Goal: Transaction & Acquisition: Purchase product/service

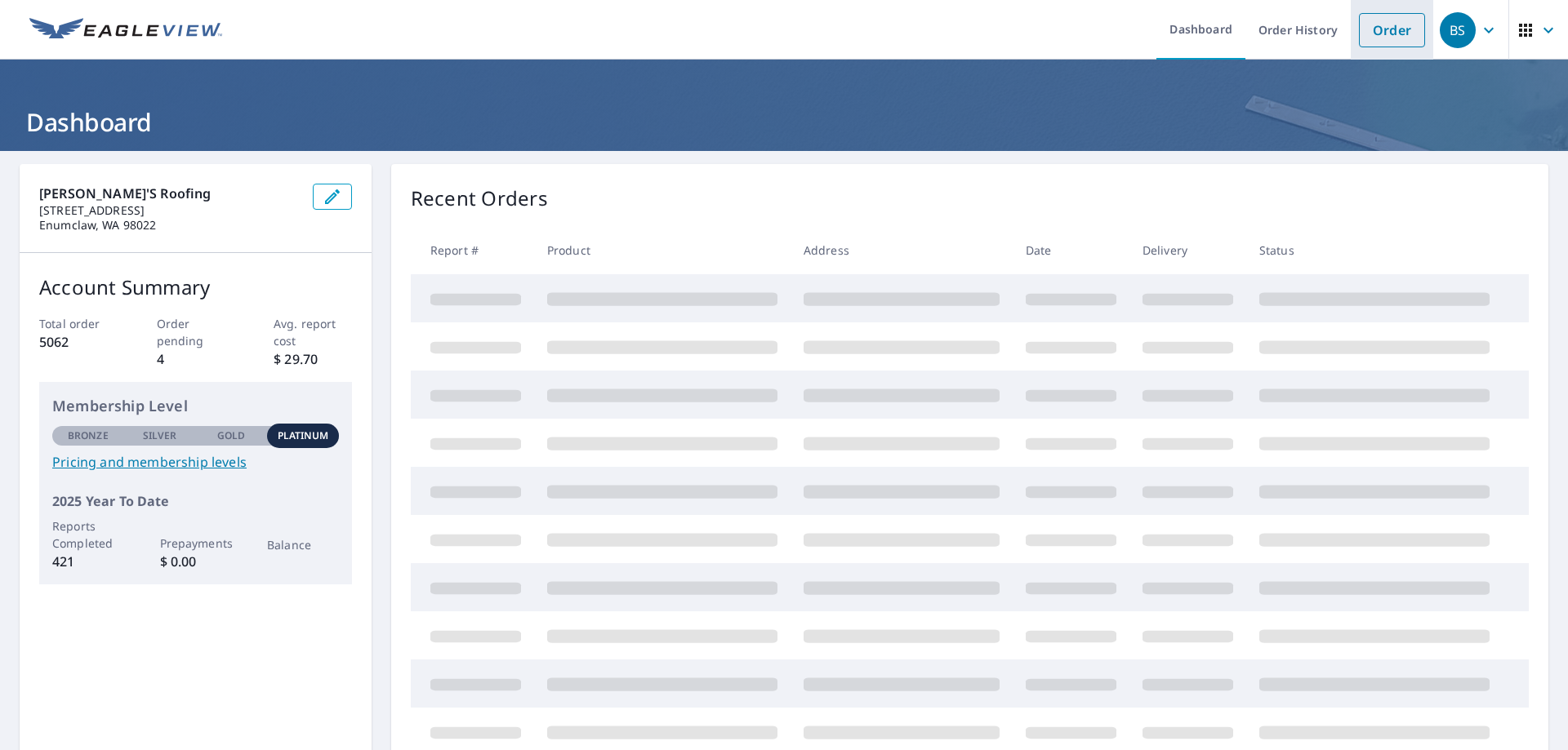
click at [1388, 28] on link "Order" at bounding box center [1392, 30] width 67 height 35
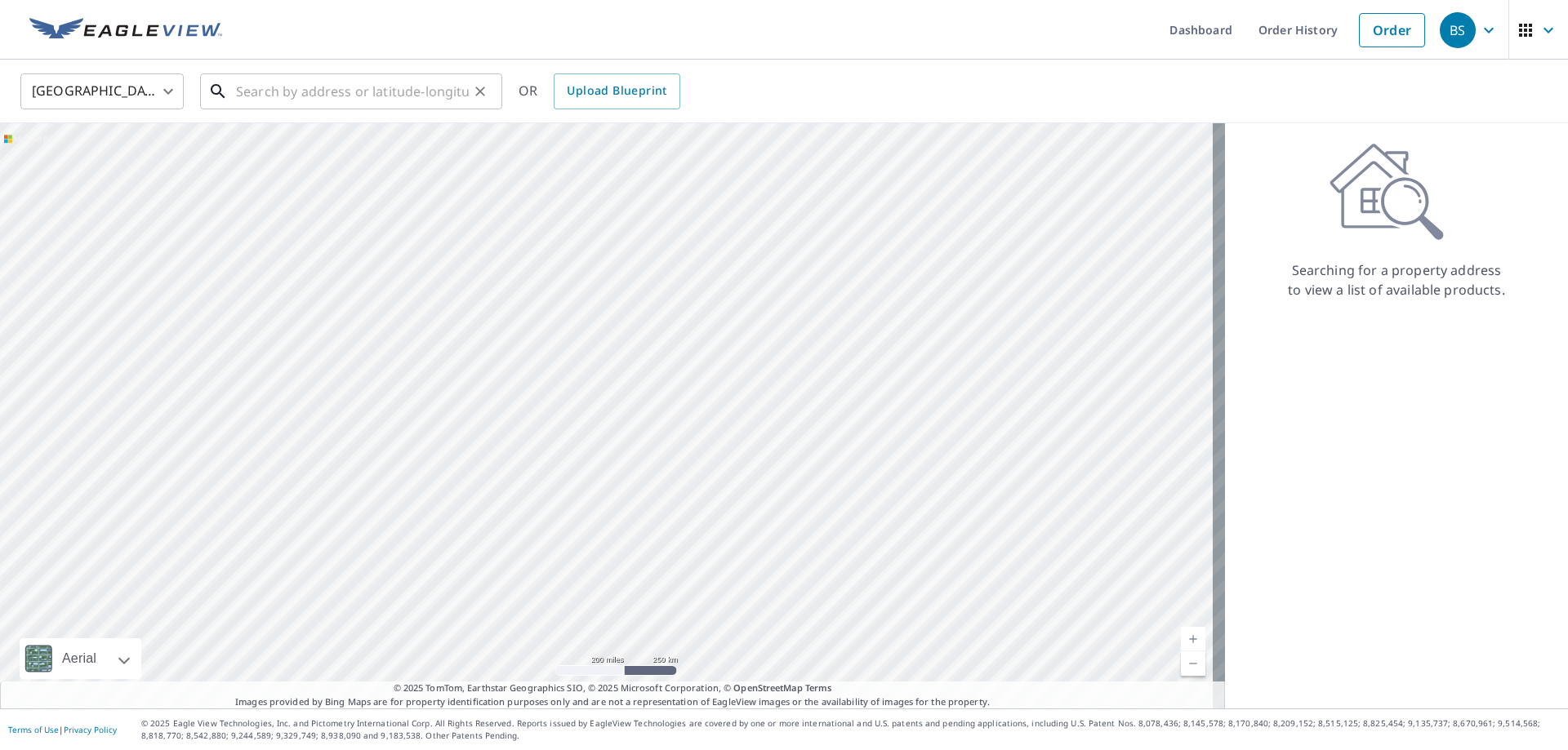
click at [367, 82] on input "text" at bounding box center [353, 91] width 233 height 46
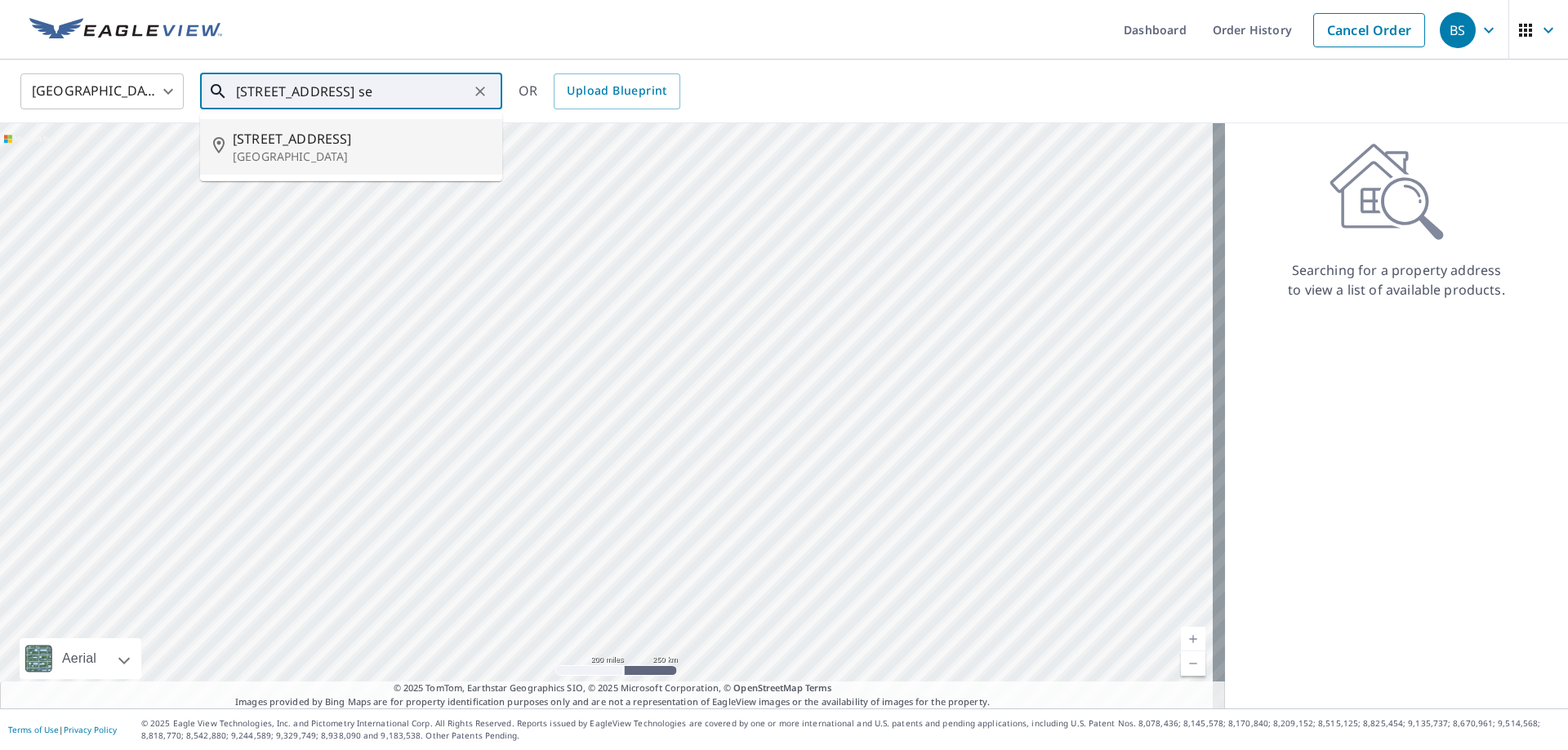
click at [278, 143] on span "[STREET_ADDRESS]" at bounding box center [360, 139] width 256 height 20
type input "[STREET_ADDRESS]"
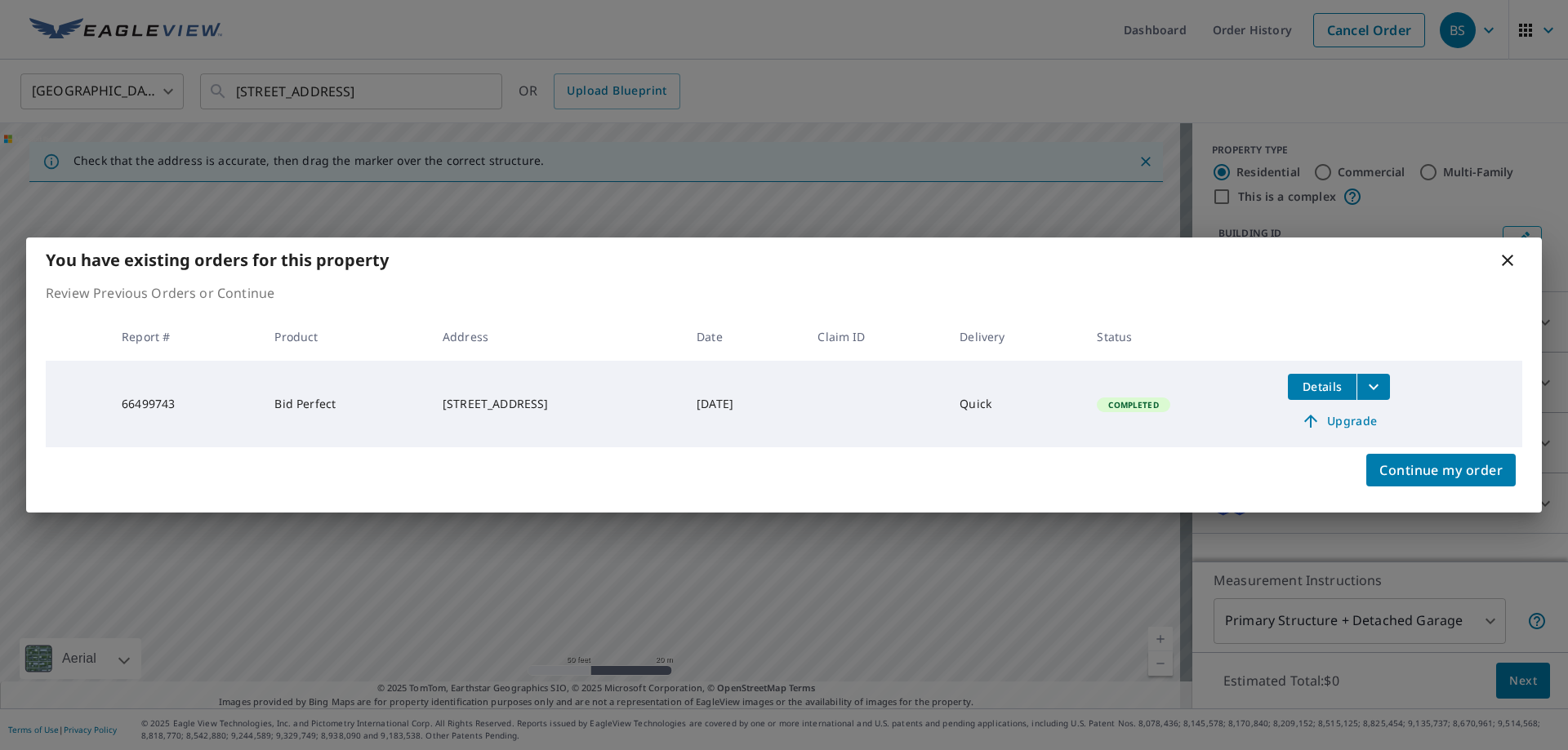
drag, startPoint x: 414, startPoint y: 397, endPoint x: 559, endPoint y: 418, distance: 146.5
click at [559, 418] on td "[STREET_ADDRESS]" at bounding box center [556, 404] width 254 height 86
copy div "[STREET_ADDRESS]"
